Goal: Book appointment/travel/reservation

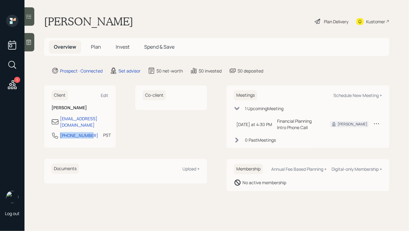
drag, startPoint x: 88, startPoint y: 131, endPoint x: 46, endPoint y: 131, distance: 41.9
click at [46, 131] on div "Client Edit Davis Jackson davisjac5@gmail.com 626-375-7714 PST Currently 1:41 PM" at bounding box center [80, 116] width 72 height 62
copy div "626-375-7714"
click at [344, 96] on div "Schedule New Meeting +" at bounding box center [357, 95] width 49 height 6
select select "round-robin"
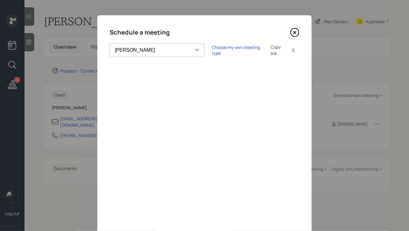
click at [291, 35] on icon at bounding box center [294, 32] width 9 height 9
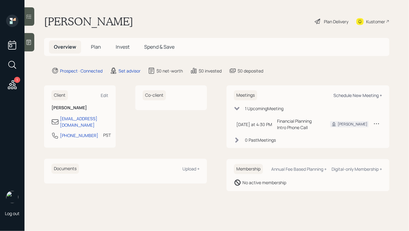
click at [345, 95] on div "Schedule New Meeting +" at bounding box center [357, 95] width 49 height 6
select select "round-robin"
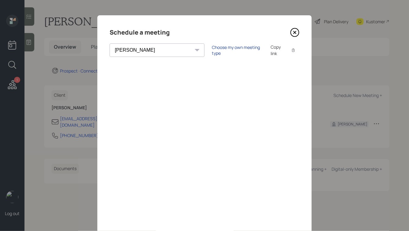
click at [212, 53] on div "Choose my own meeting type" at bounding box center [237, 50] width 51 height 12
